Goal: Task Accomplishment & Management: Complete application form

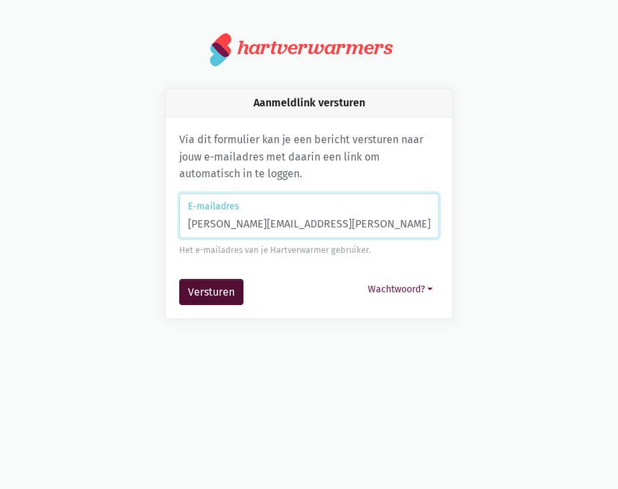
type input "[PERSON_NAME][EMAIL_ADDRESS][PERSON_NAME][DOMAIN_NAME]"
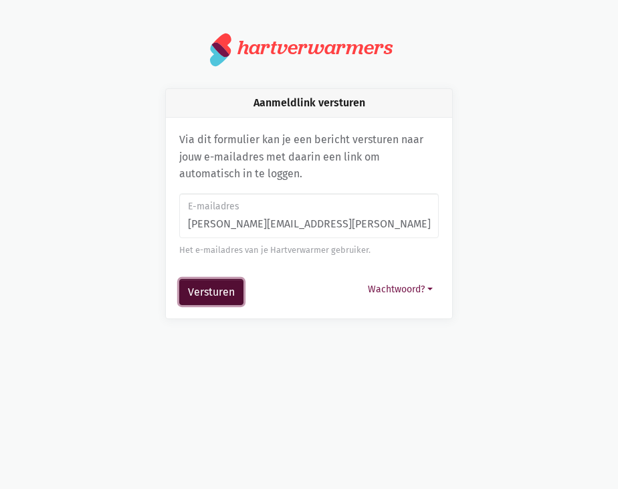
click at [240, 288] on button "Versturen" at bounding box center [211, 292] width 64 height 27
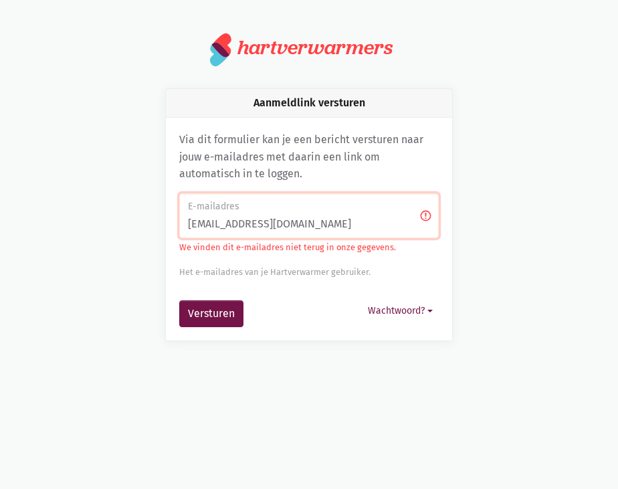
click at [320, 226] on input "[PERSON_NAME][EMAIL_ADDRESS][PERSON_NAME][DOMAIN_NAME]" at bounding box center [309, 216] width 260 height 46
click at [207, 309] on button "Versturen" at bounding box center [211, 314] width 64 height 27
drag, startPoint x: 355, startPoint y: 222, endPoint x: 248, endPoint y: 242, distance: 109.0
click at [248, 242] on div "E-mailadres [EMAIL_ADDRESS][DOMAIN_NAME] We vinden dit e-mailadres niet terug i…" at bounding box center [309, 236] width 260 height 86
type input "m"
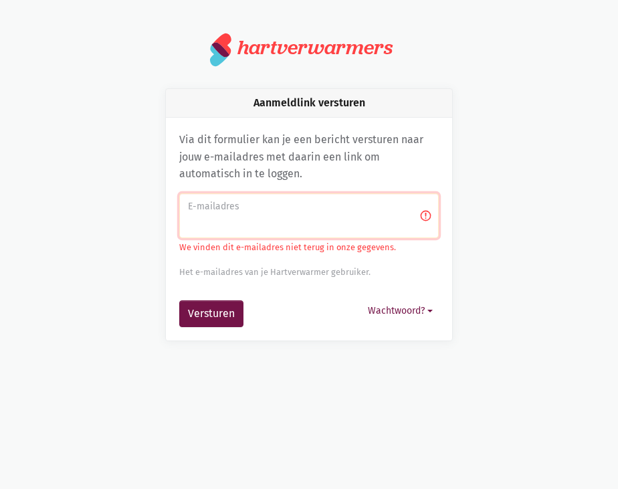
click at [372, 39] on div "hartverwarmers" at bounding box center [315, 48] width 155 height 23
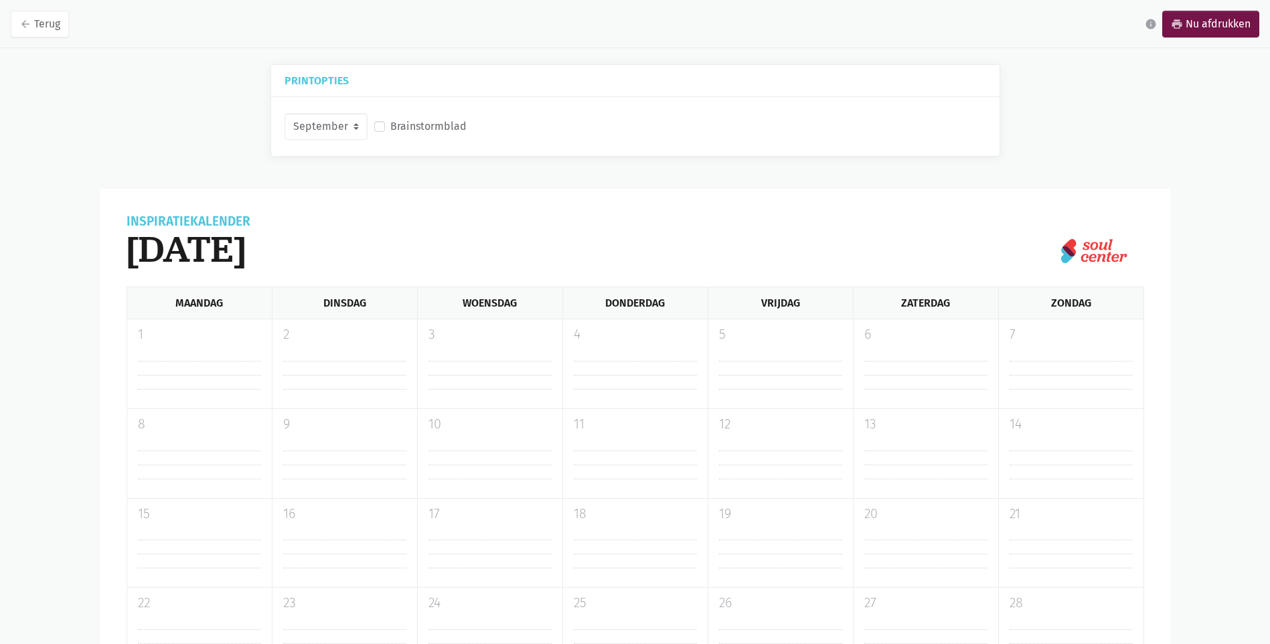
select select "9-2025"
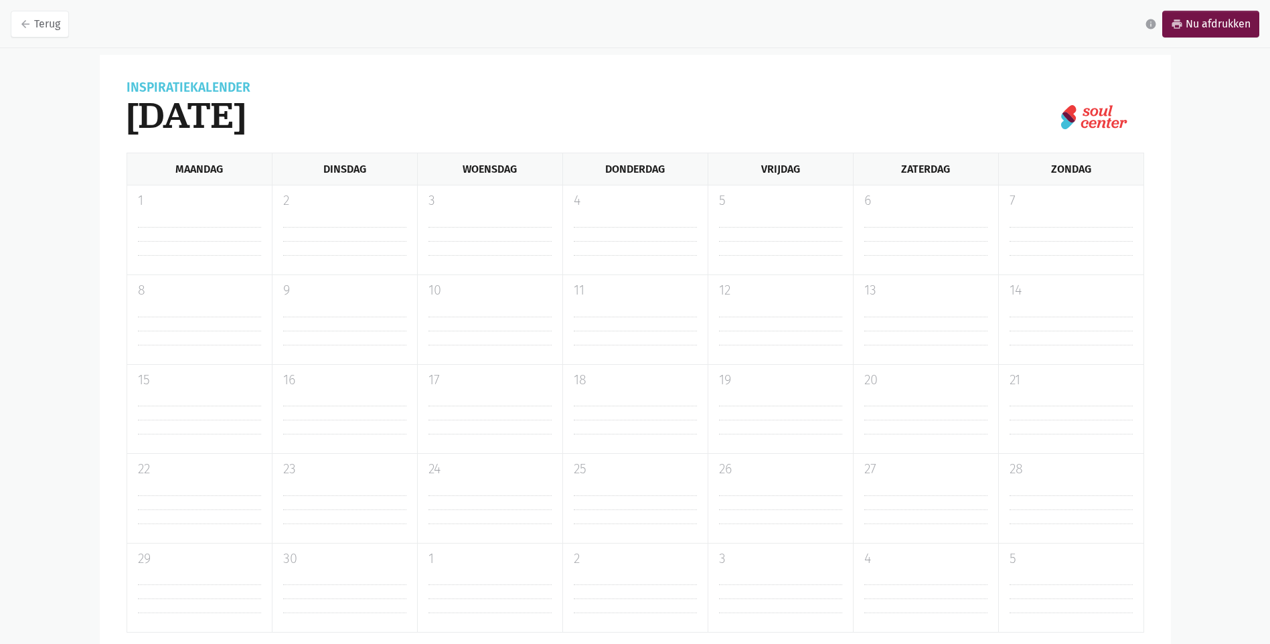
click at [197, 236] on hr at bounding box center [199, 234] width 123 height 14
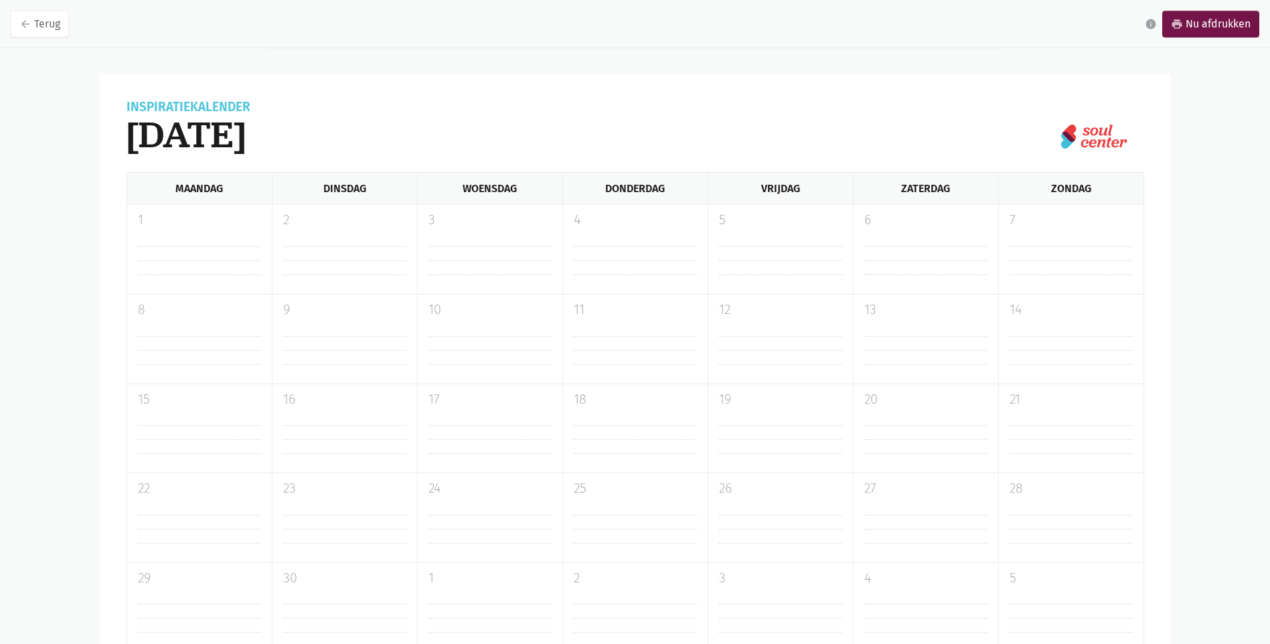
scroll to position [181, 0]
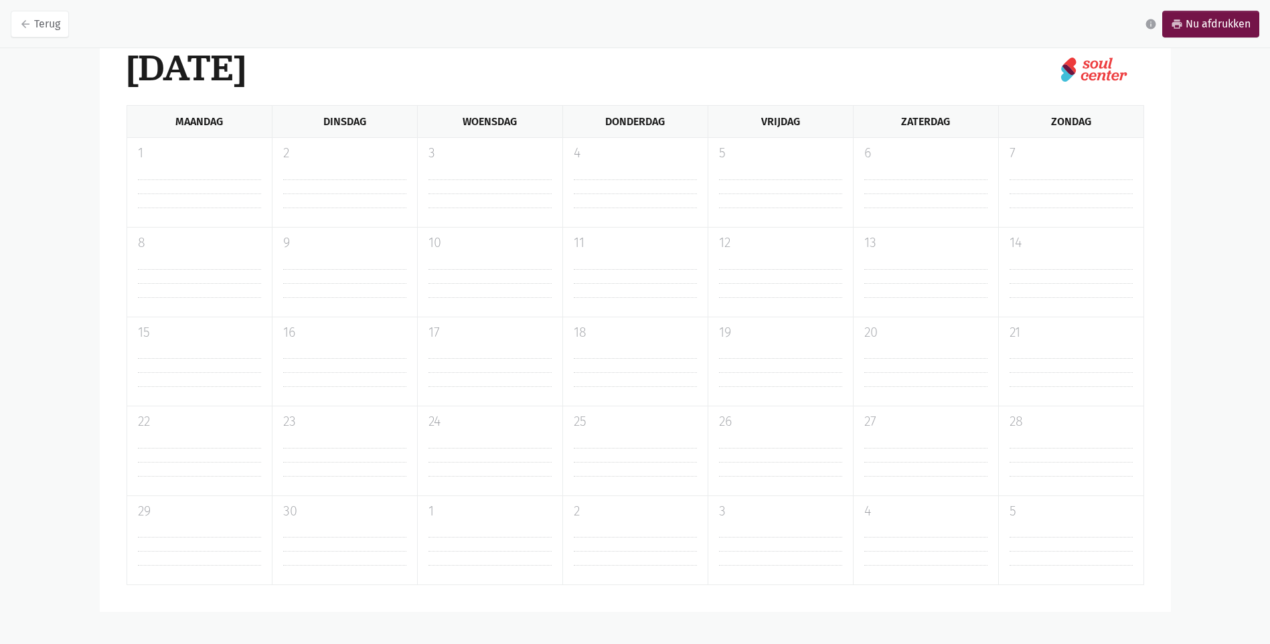
click at [469, 272] on hr at bounding box center [489, 276] width 123 height 14
